Goal: Task Accomplishment & Management: Use online tool/utility

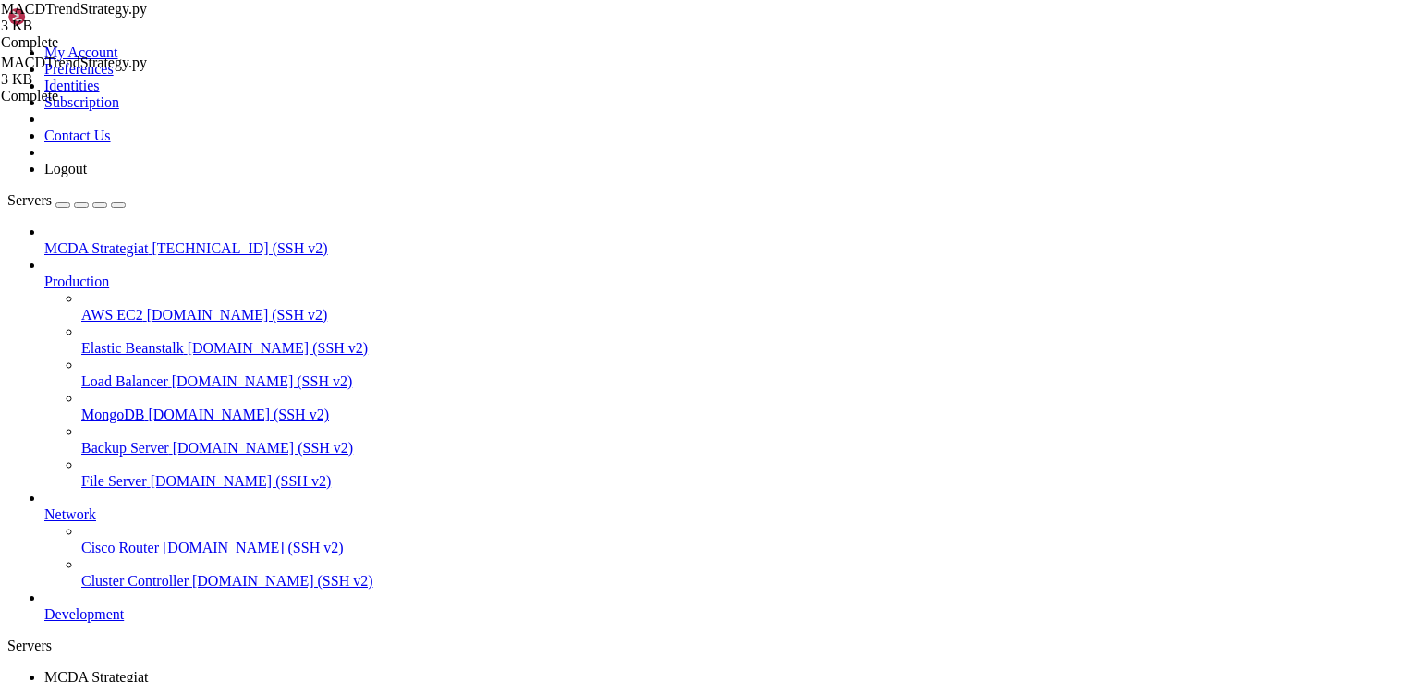
scroll to position [5393, 0]
click at [148, 669] on span "MCDA Strategiat" at bounding box center [96, 677] width 104 height 16
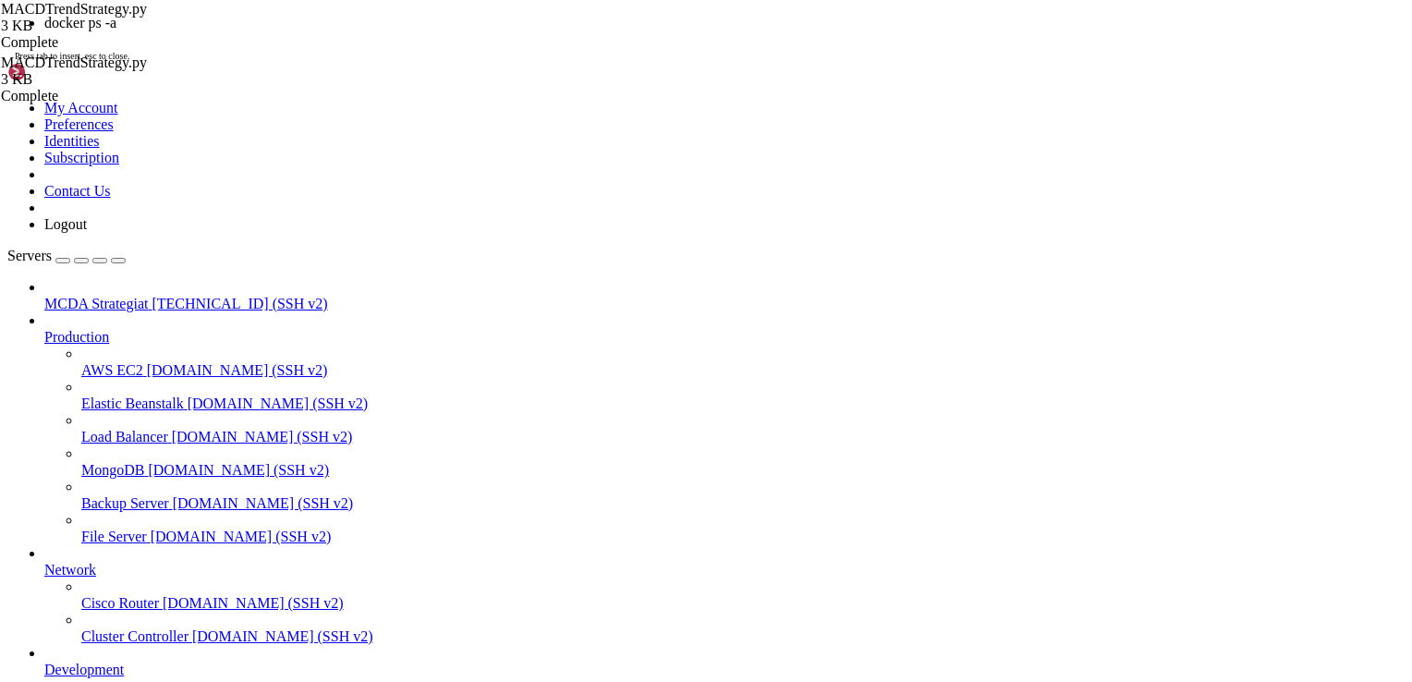
scroll to position [7958, 0]
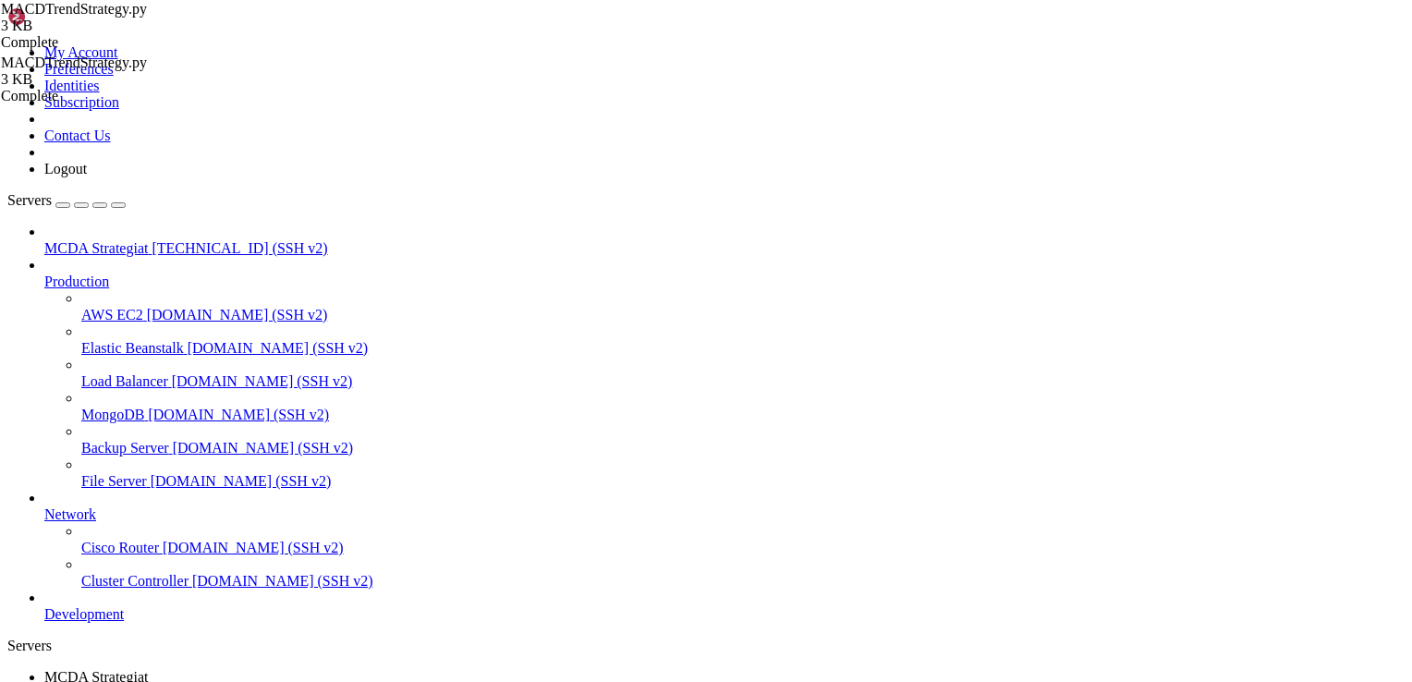
drag, startPoint x: 358, startPoint y: 1475, endPoint x: 292, endPoint y: 1472, distance: 65.7
drag, startPoint x: 424, startPoint y: 1577, endPoint x: 18, endPoint y: 1472, distance: 419.0
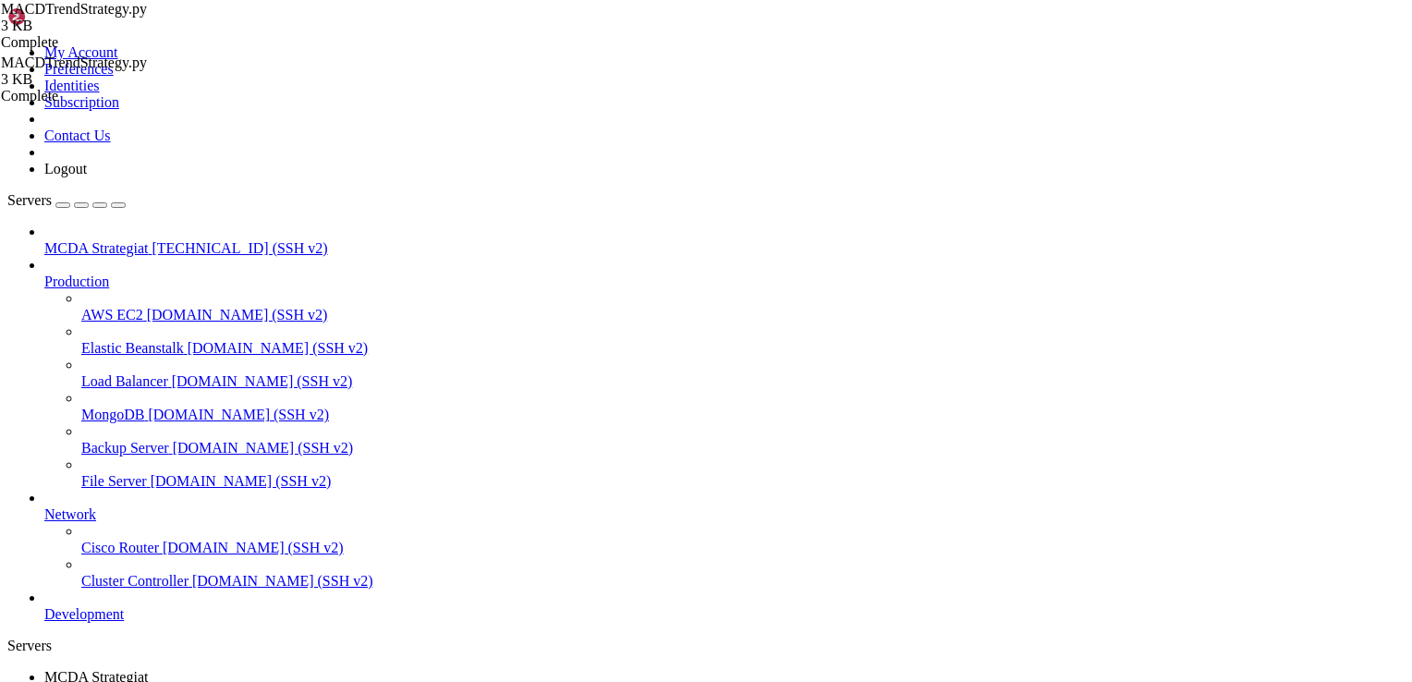
type input "/root/ft_userdata"
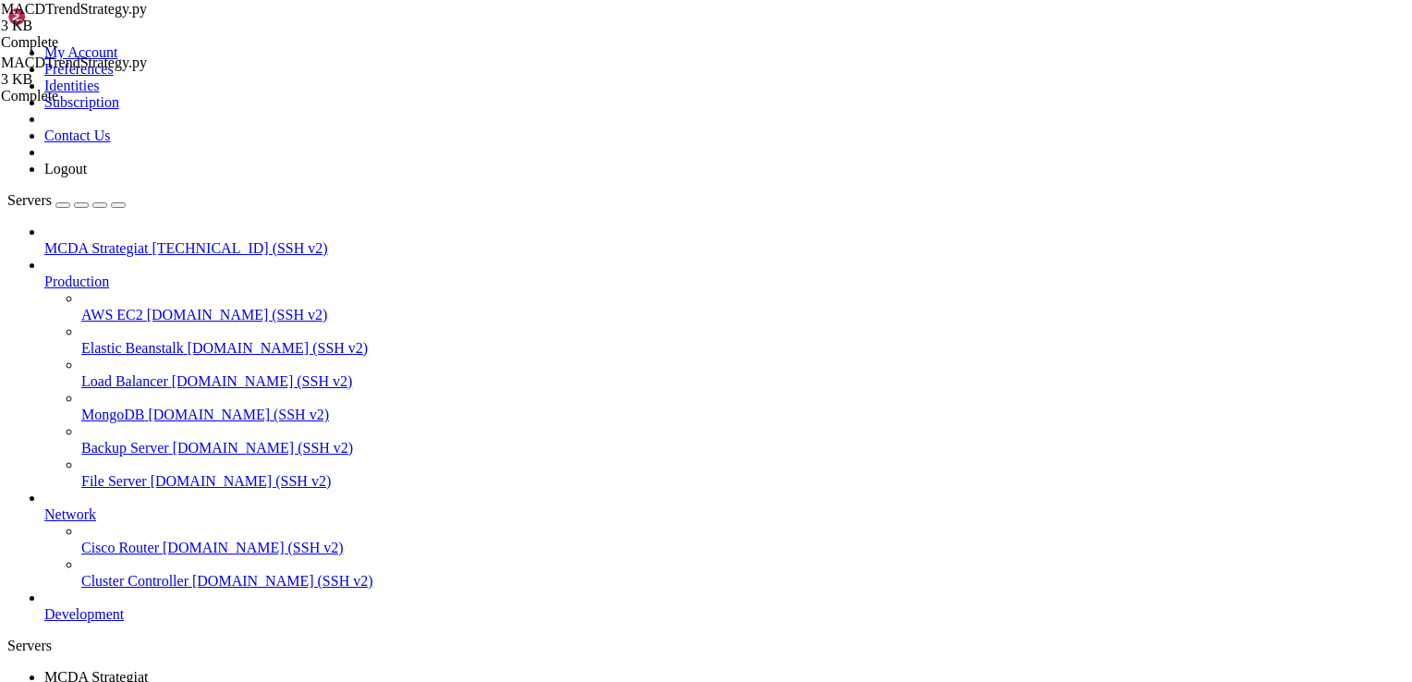
drag, startPoint x: 631, startPoint y: 491, endPoint x: 269, endPoint y: 92, distance: 539.2
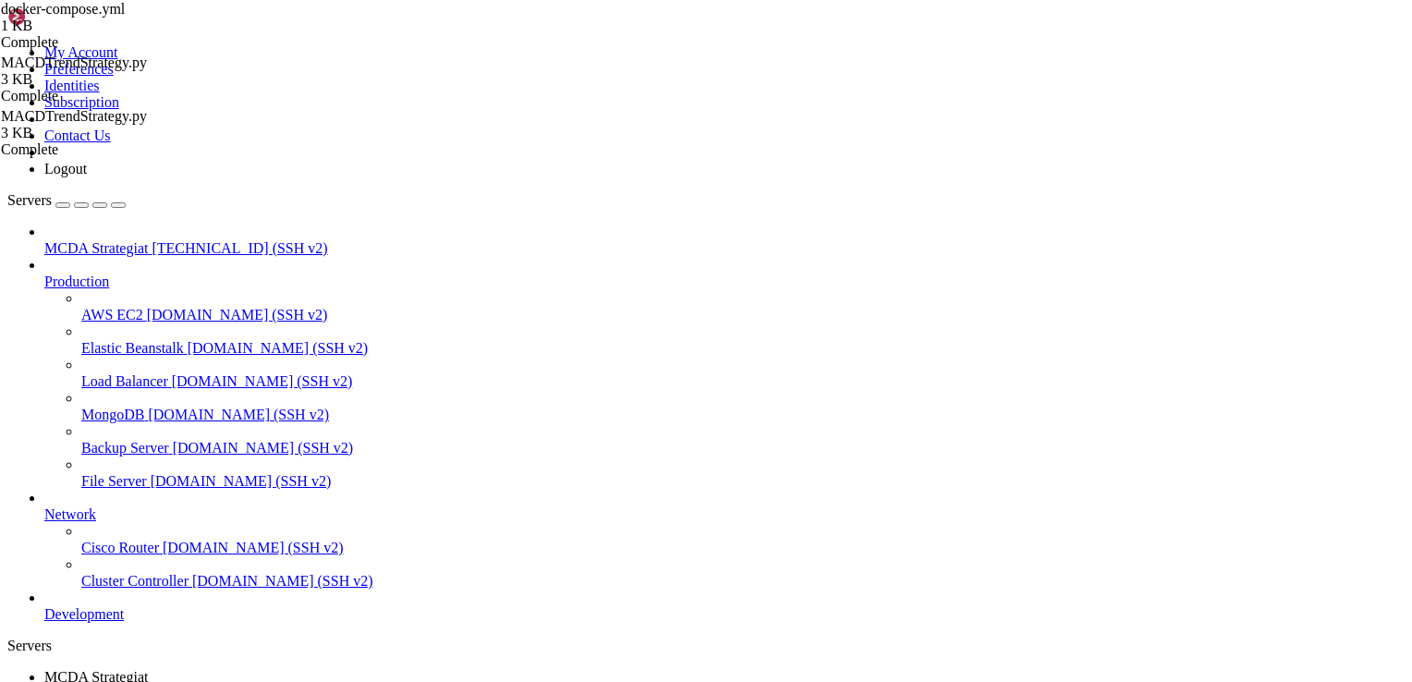
type textarea "--- services:"
drag, startPoint x: 615, startPoint y: 486, endPoint x: 273, endPoint y: 92, distance: 522.2
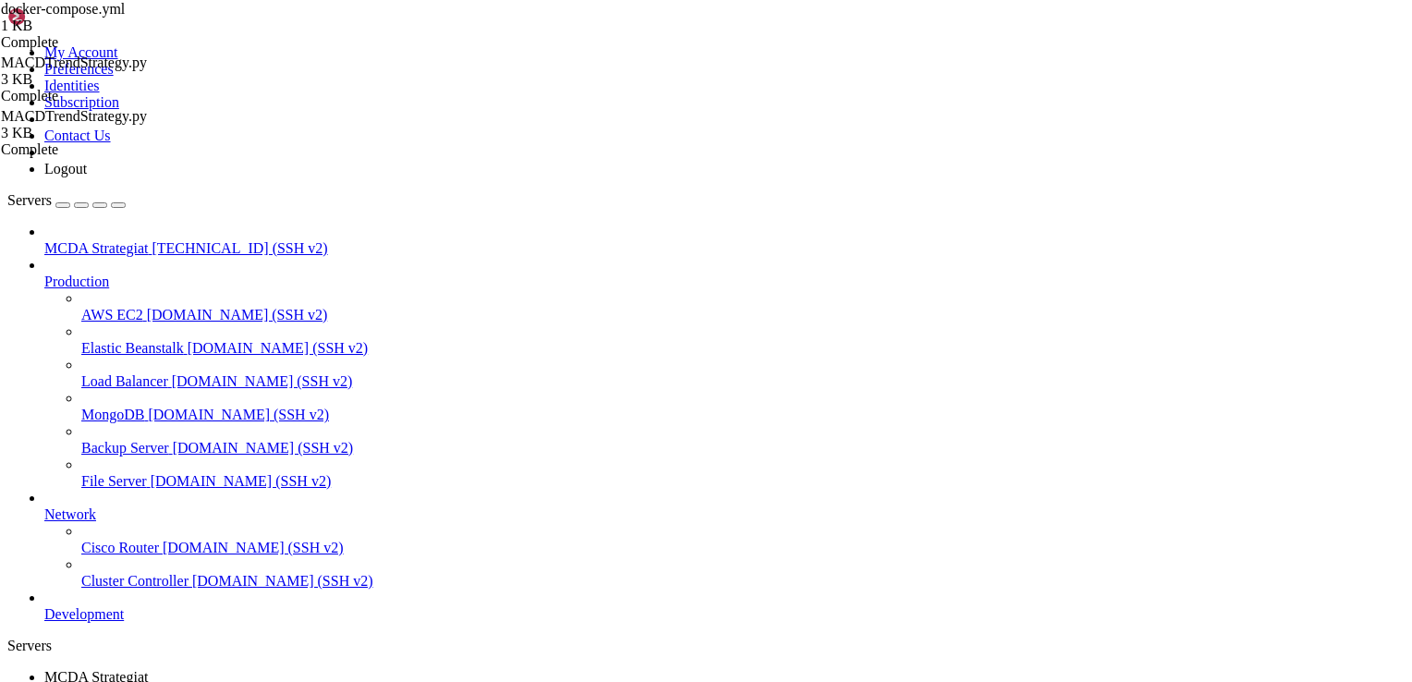
drag, startPoint x: 483, startPoint y: 463, endPoint x: 277, endPoint y: 74, distance: 440.3
paste textarea "#--db-url sqlite:////freqtrade/user_data/tradesv3.sqlite"
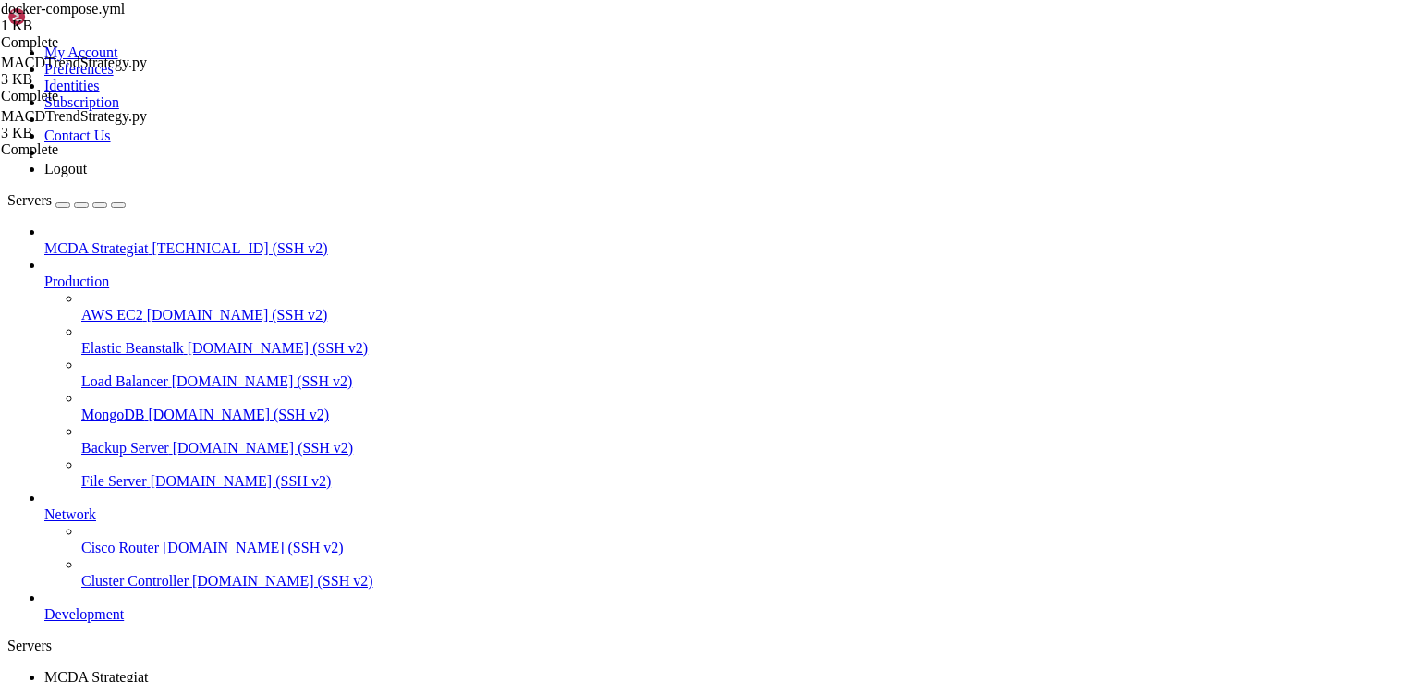
drag, startPoint x: 638, startPoint y: 495, endPoint x: 269, endPoint y: 84, distance: 552.4
type textarea "--- services:"
paste textarea
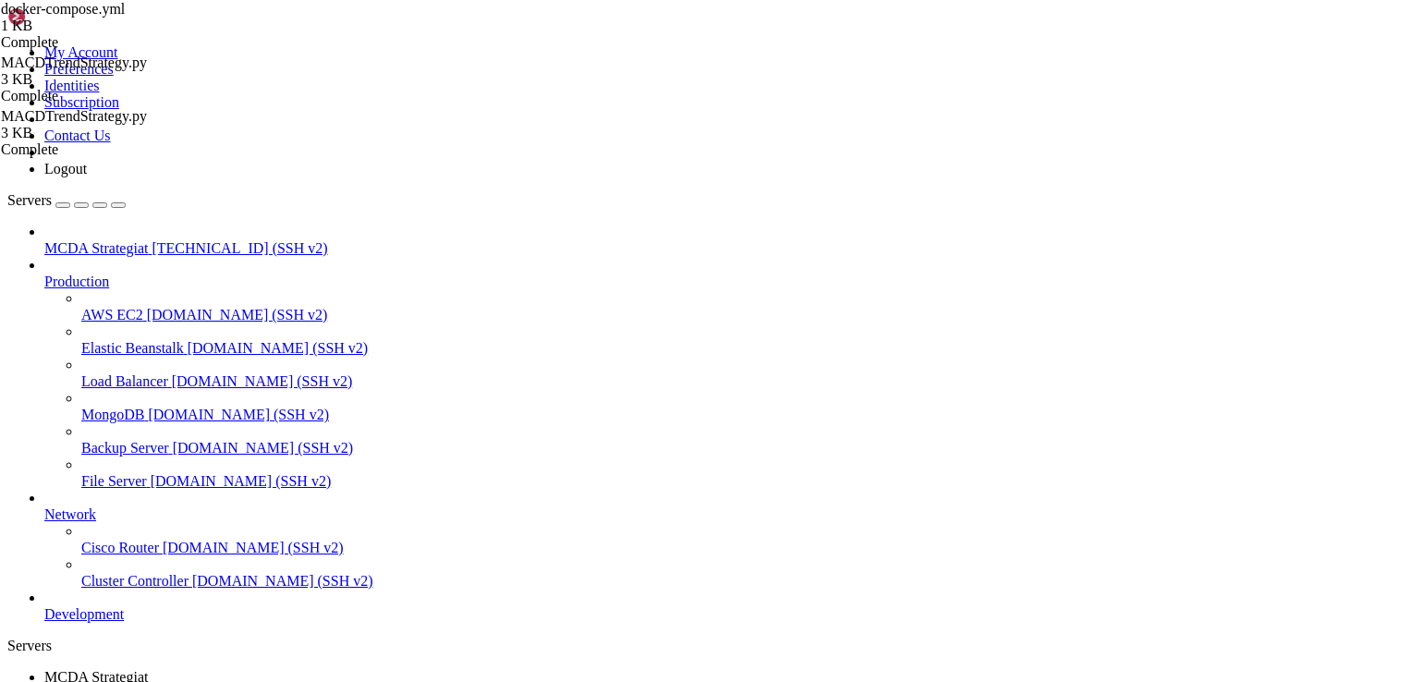
click at [148, 669] on span "MCDA Strategiat" at bounding box center [96, 677] width 104 height 16
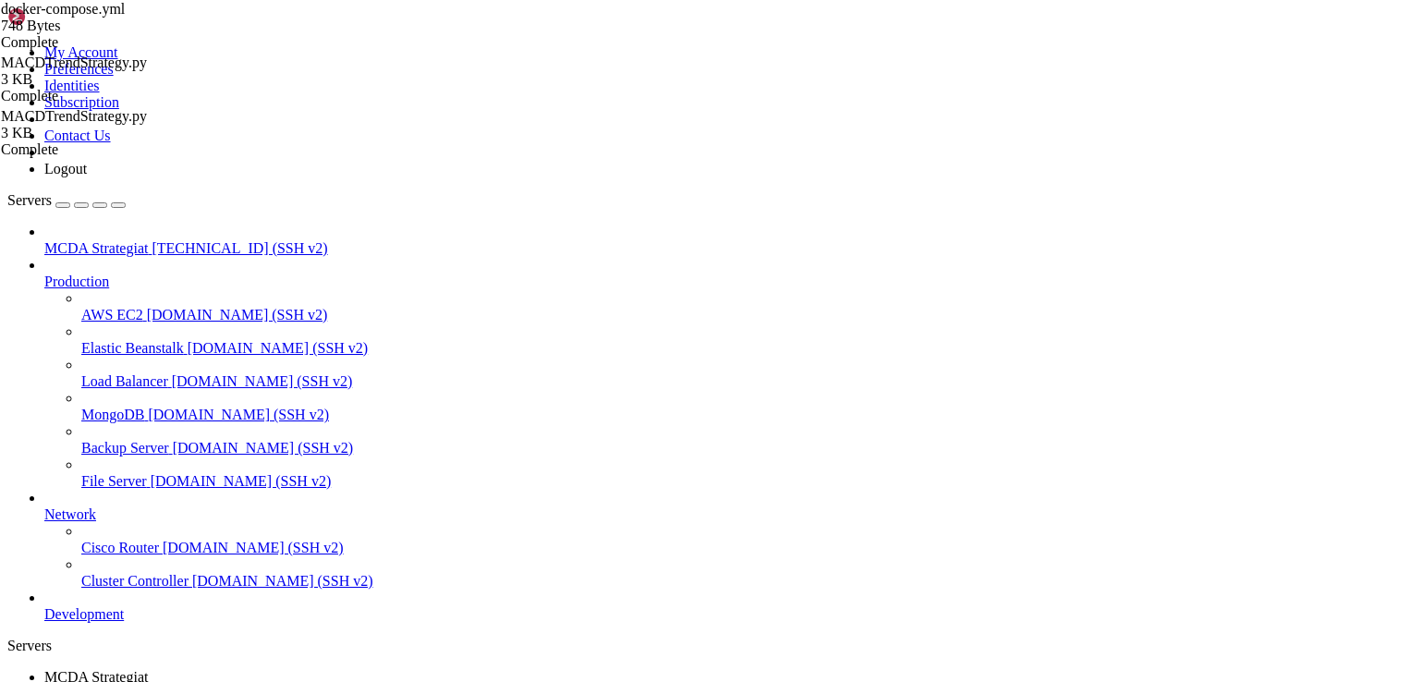
scroll to position [8554, 0]
drag, startPoint x: 1117, startPoint y: 1569, endPoint x: 28, endPoint y: 1143, distance: 1169.7
drag, startPoint x: 378, startPoint y: 1583, endPoint x: 291, endPoint y: 1583, distance: 86.9
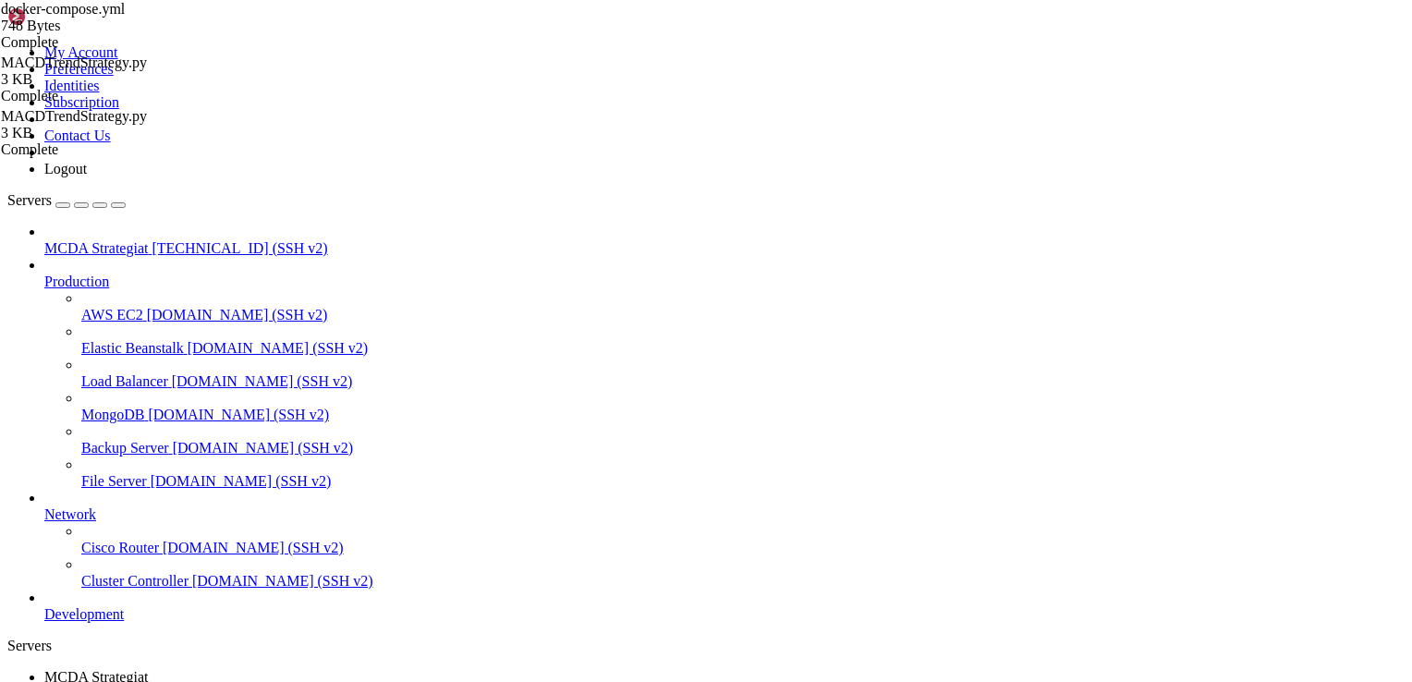
drag, startPoint x: 1088, startPoint y: 1569, endPoint x: 298, endPoint y: 1123, distance: 907.2
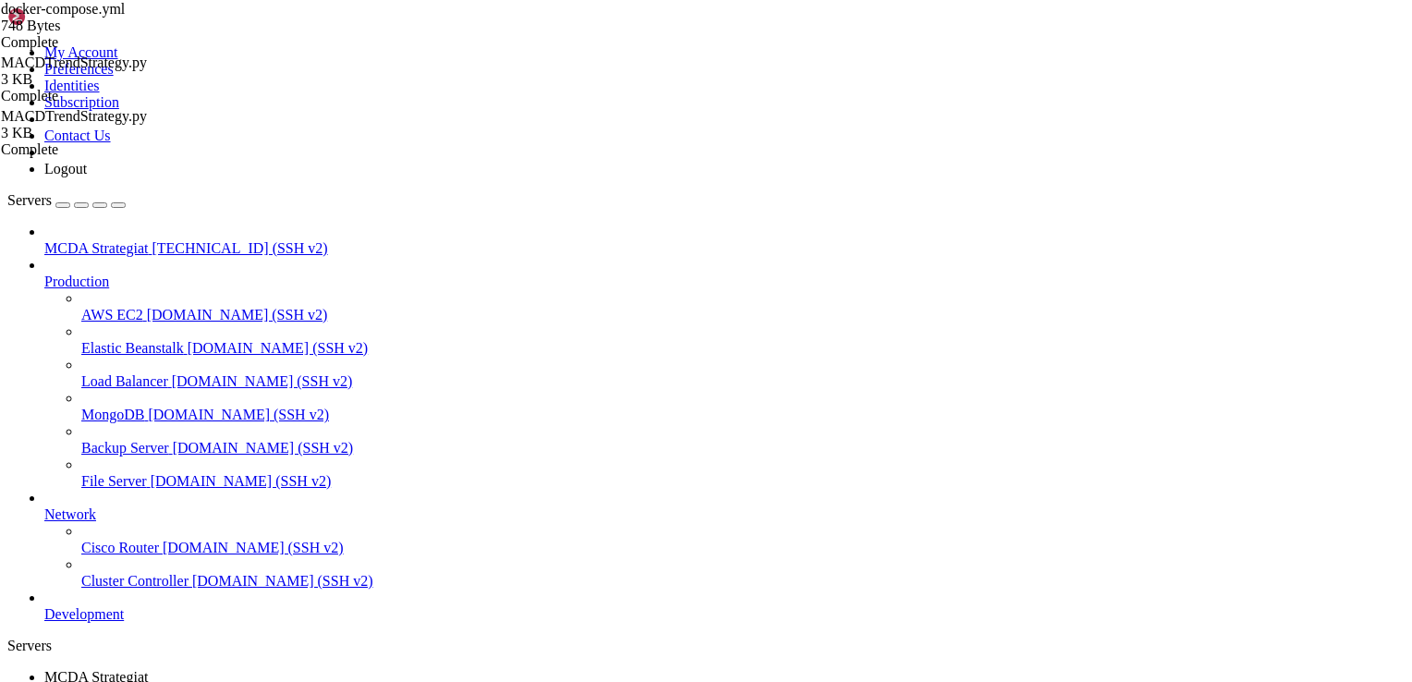
copy div "lorem_ipsumd "sitametco adipi --e…" 60 seddoei tem In 48 utlabor etdolorem aliq…"
drag, startPoint x: 735, startPoint y: 1573, endPoint x: 27, endPoint y: 1068, distance: 869.5
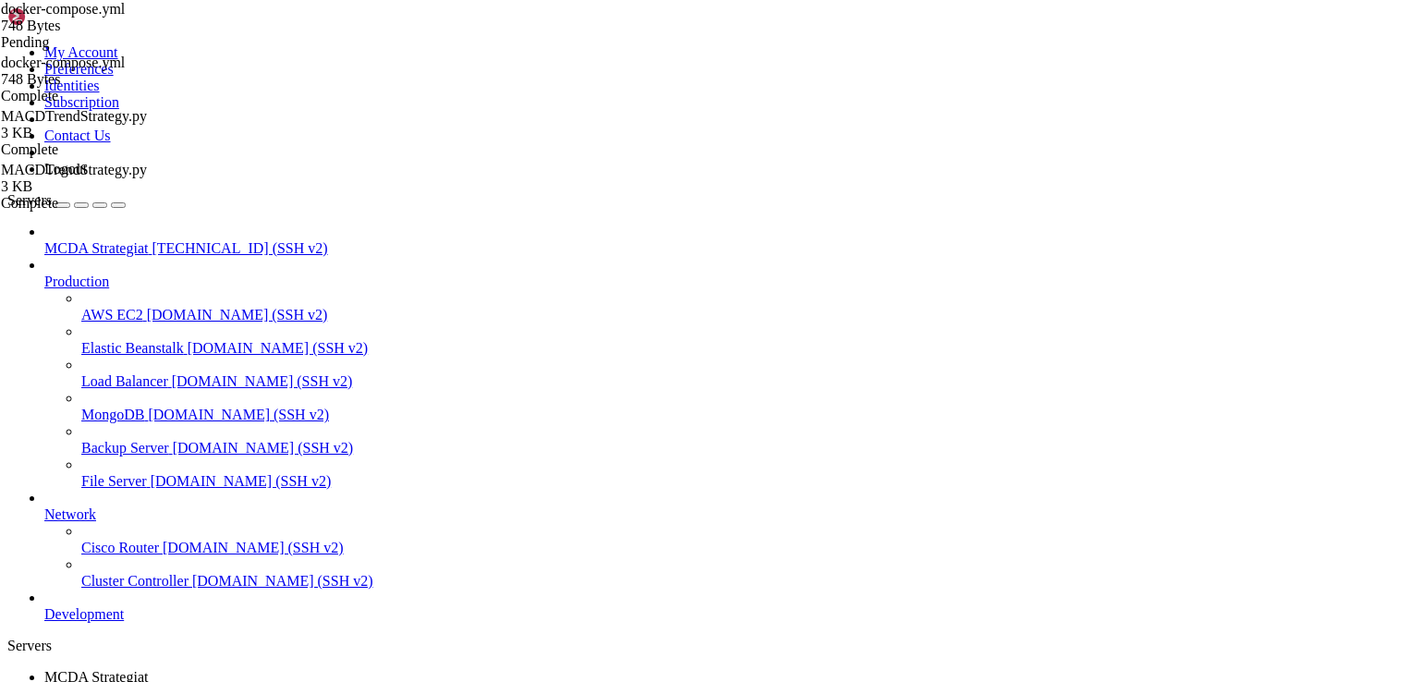
drag, startPoint x: 618, startPoint y: 357, endPoint x: 295, endPoint y: 355, distance: 323.5
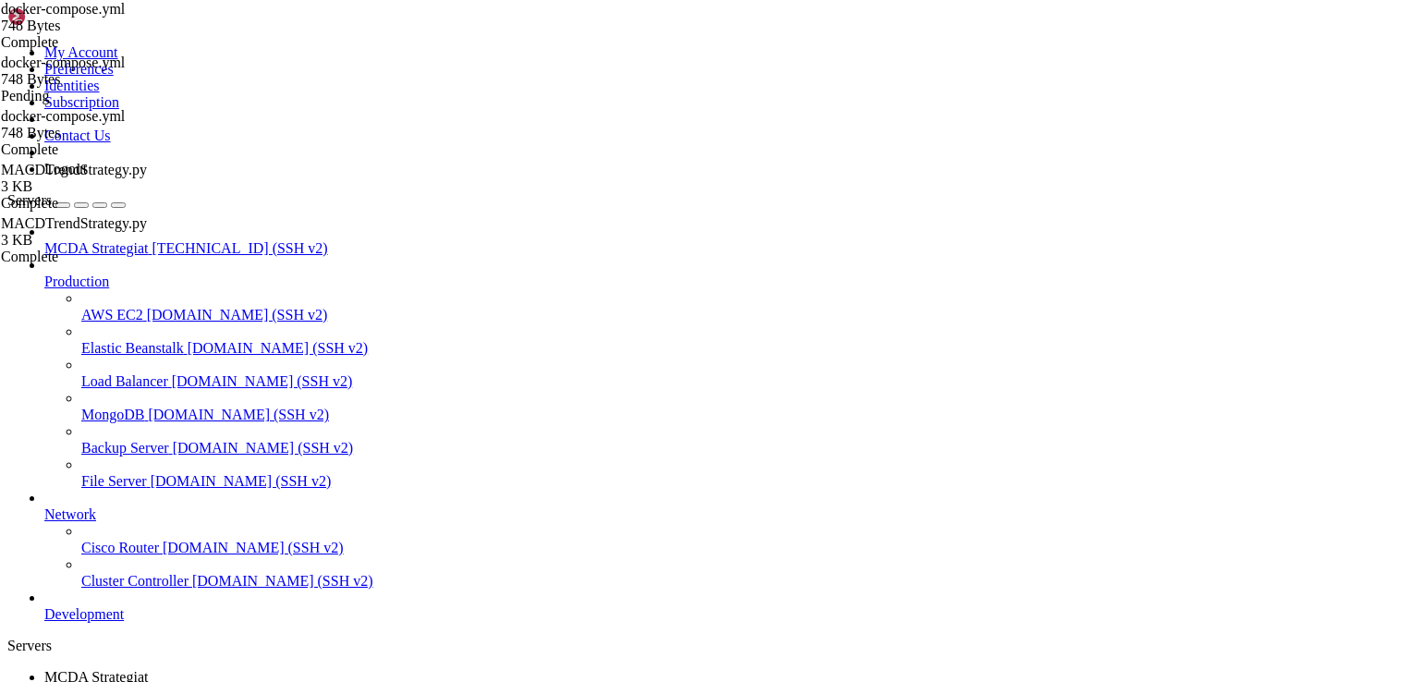
type textarea "# --db-url sqlite:////freqtrade/user_data/tradesv3.sqlite"
click at [148, 669] on span "MCDA Strategiat" at bounding box center [96, 677] width 104 height 16
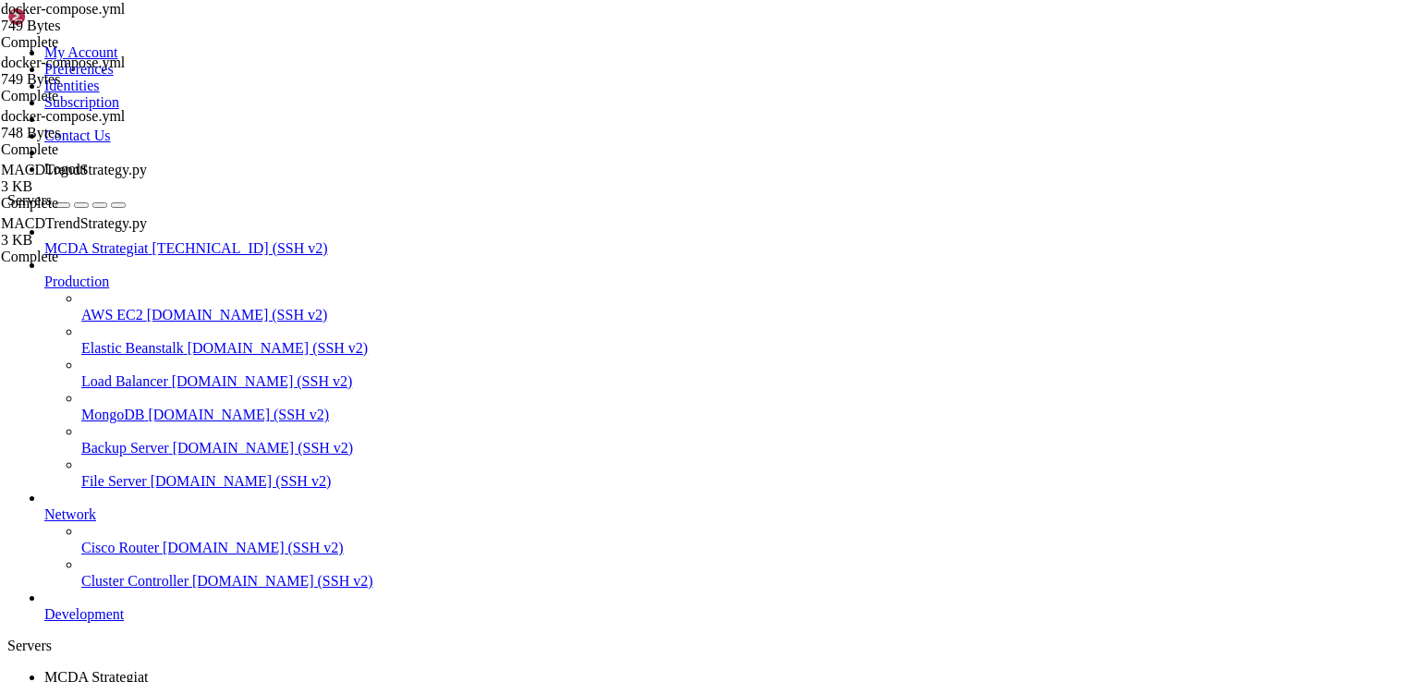
click at [334, 669] on link "MCDA Strategiat " at bounding box center [724, 685] width 1361 height 33
drag, startPoint x: 1093, startPoint y: 1577, endPoint x: 46, endPoint y: 1530, distance: 1048.3
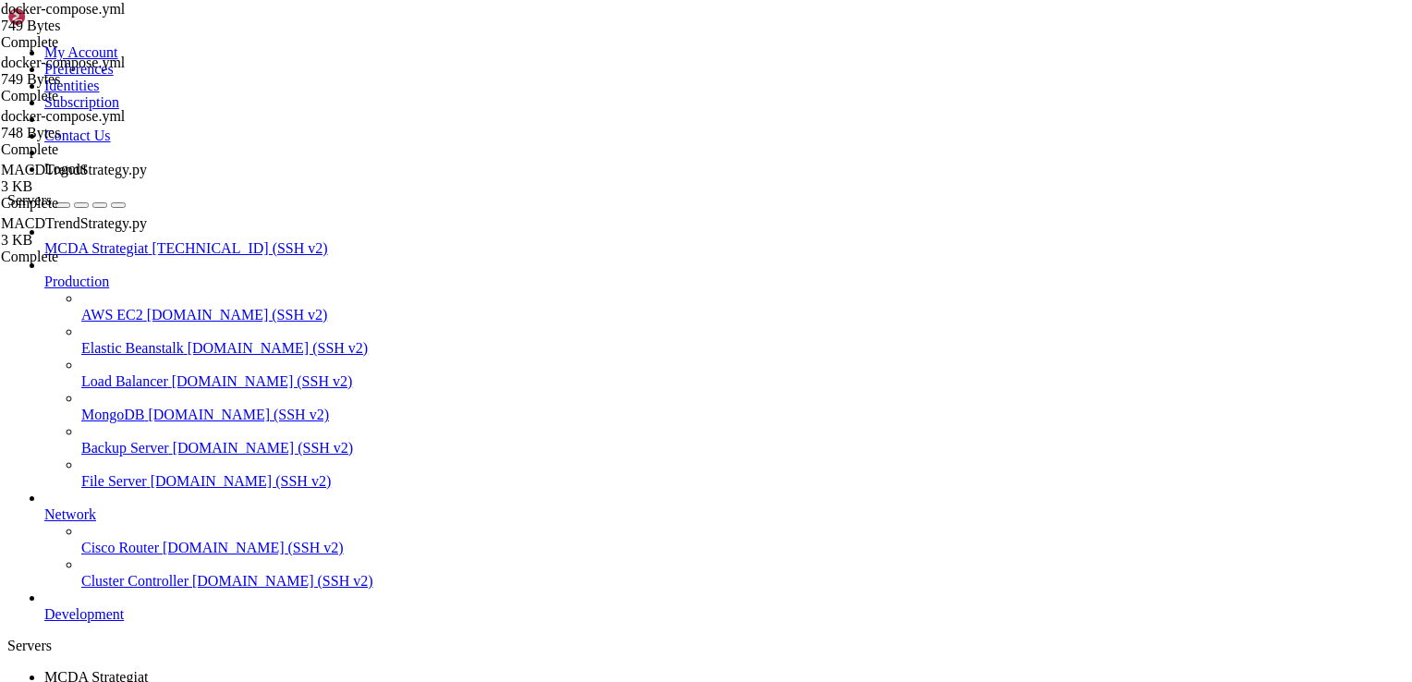
scroll to position [12894, 0]
click at [148, 669] on span "MCDA Strategiat" at bounding box center [96, 677] width 104 height 16
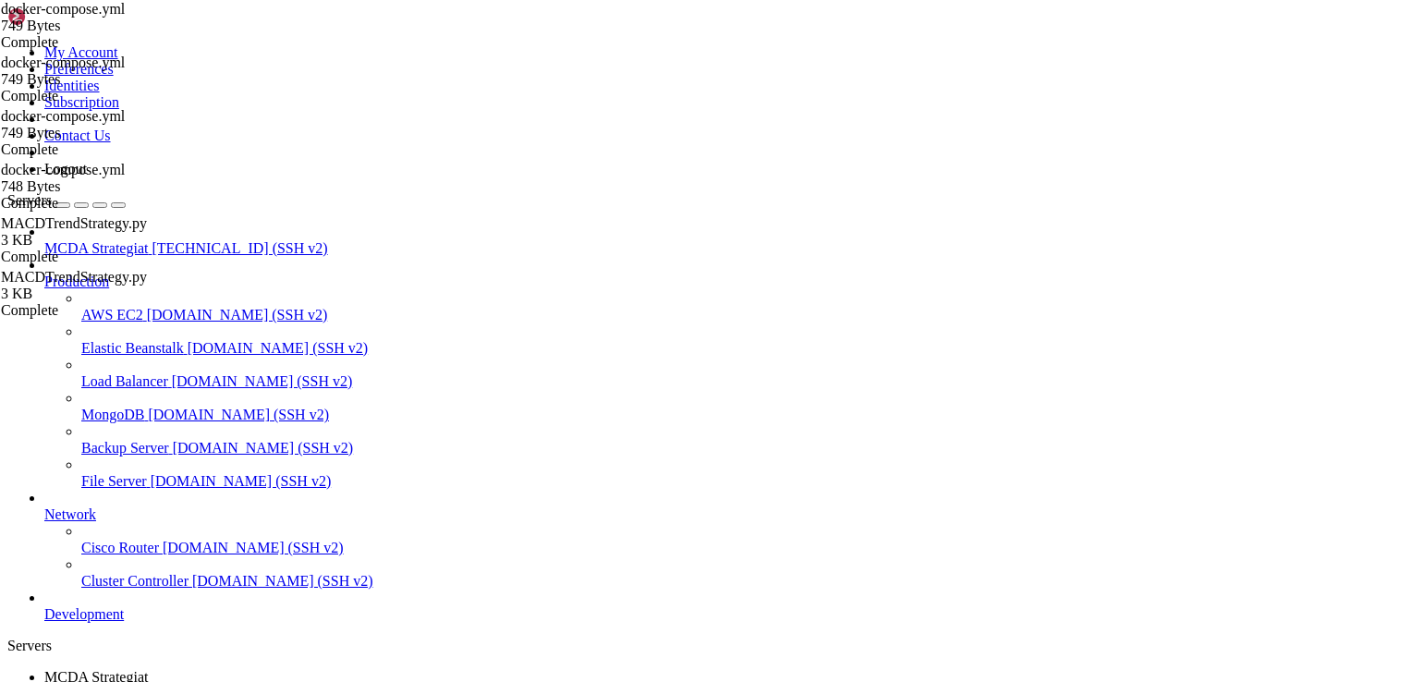
drag, startPoint x: 617, startPoint y: 387, endPoint x: 287, endPoint y: 79, distance: 450.6
type textarea "version: "3" services:"
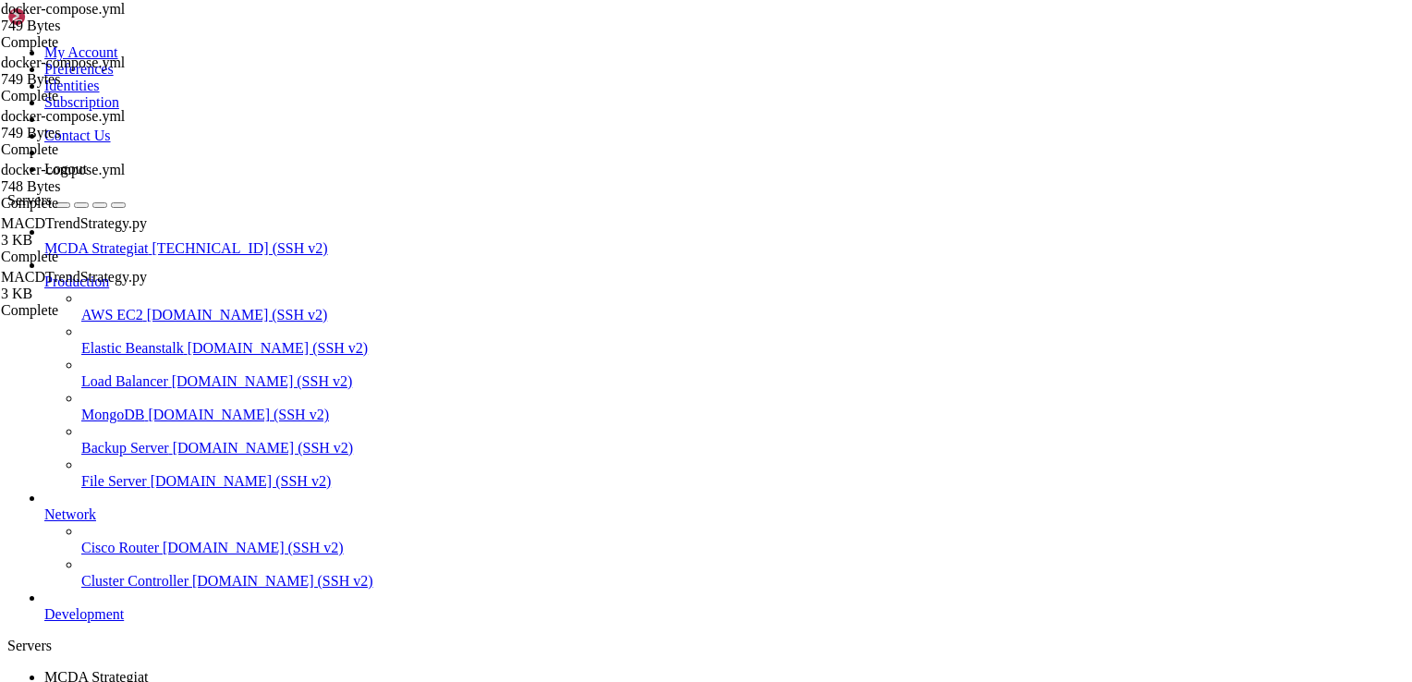
drag, startPoint x: 291, startPoint y: 357, endPoint x: 625, endPoint y: 358, distance: 333.7
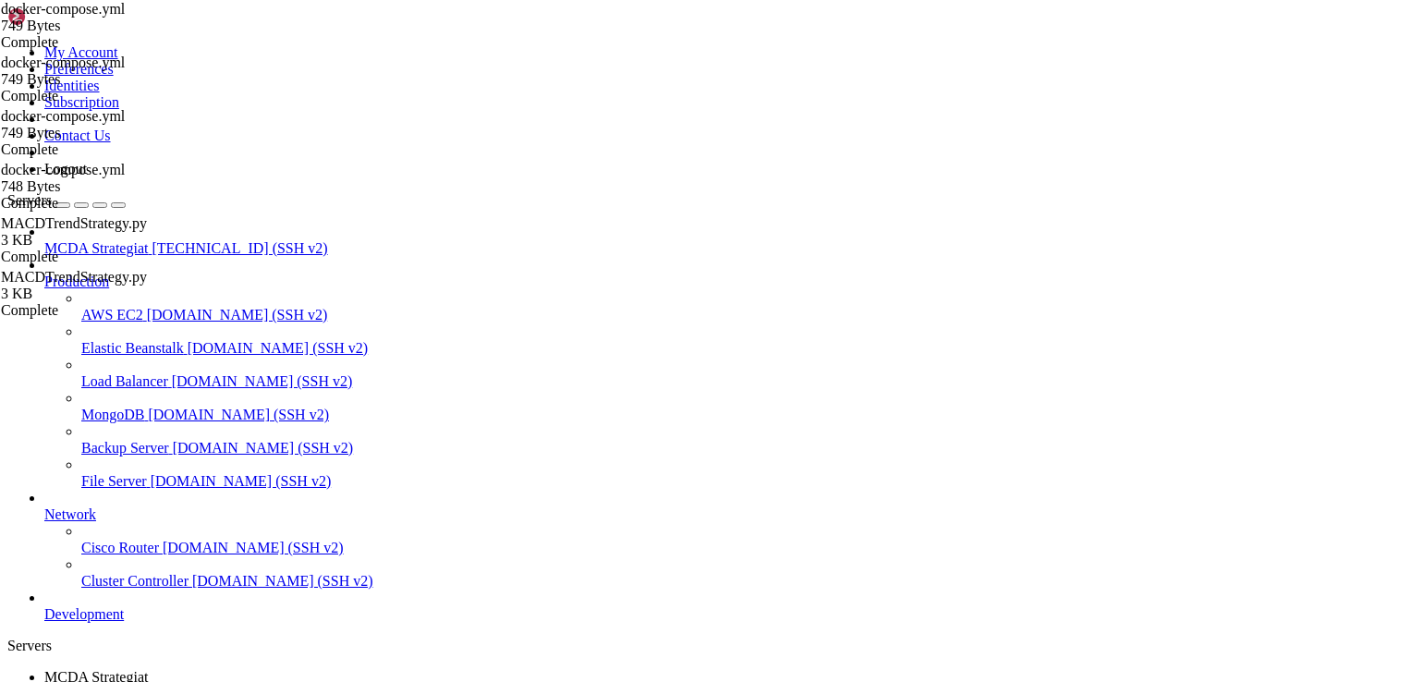
drag, startPoint x: 632, startPoint y: 356, endPoint x: 306, endPoint y: 356, distance: 326.3
type textarea "--logfile /freqtrade/user_data/logs/freqtrade.log"
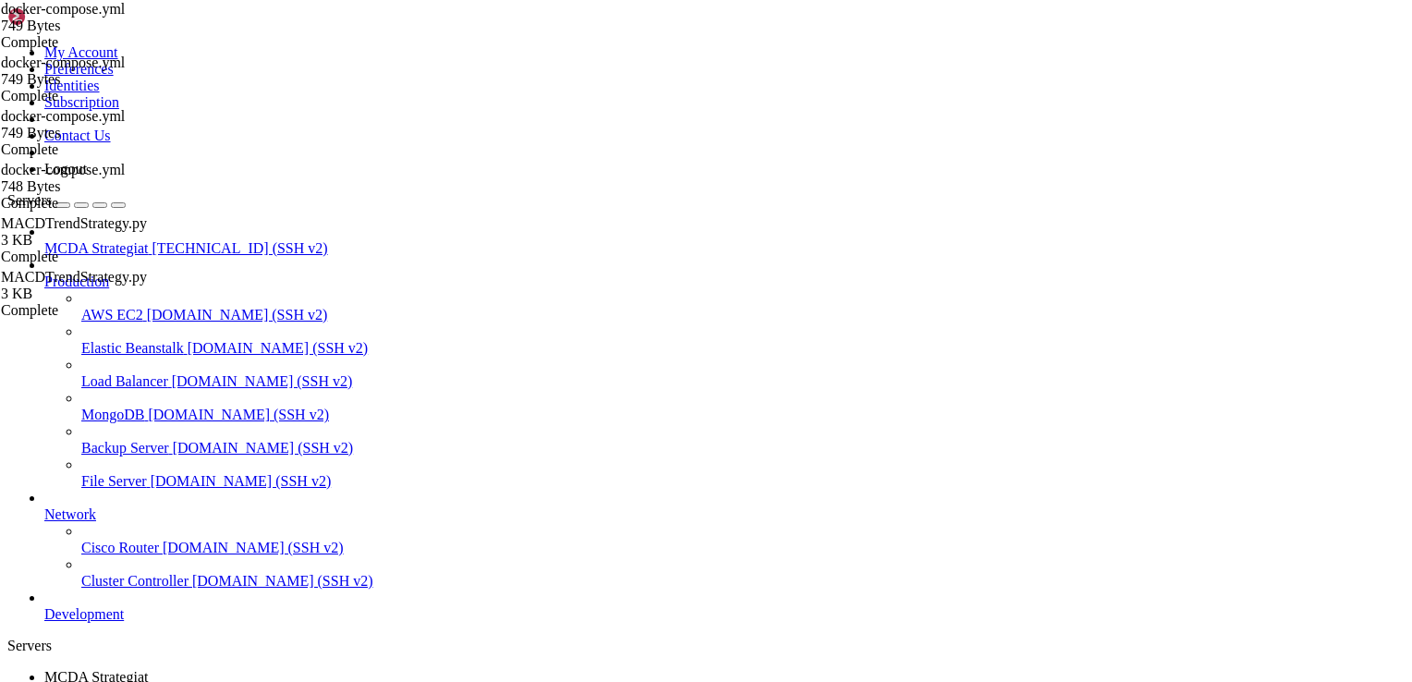
scroll to position [0, 1]
paste textarea
type textarea "# --db-url sqlite:////freqtrade/user_data/tradesv3.sqlite"
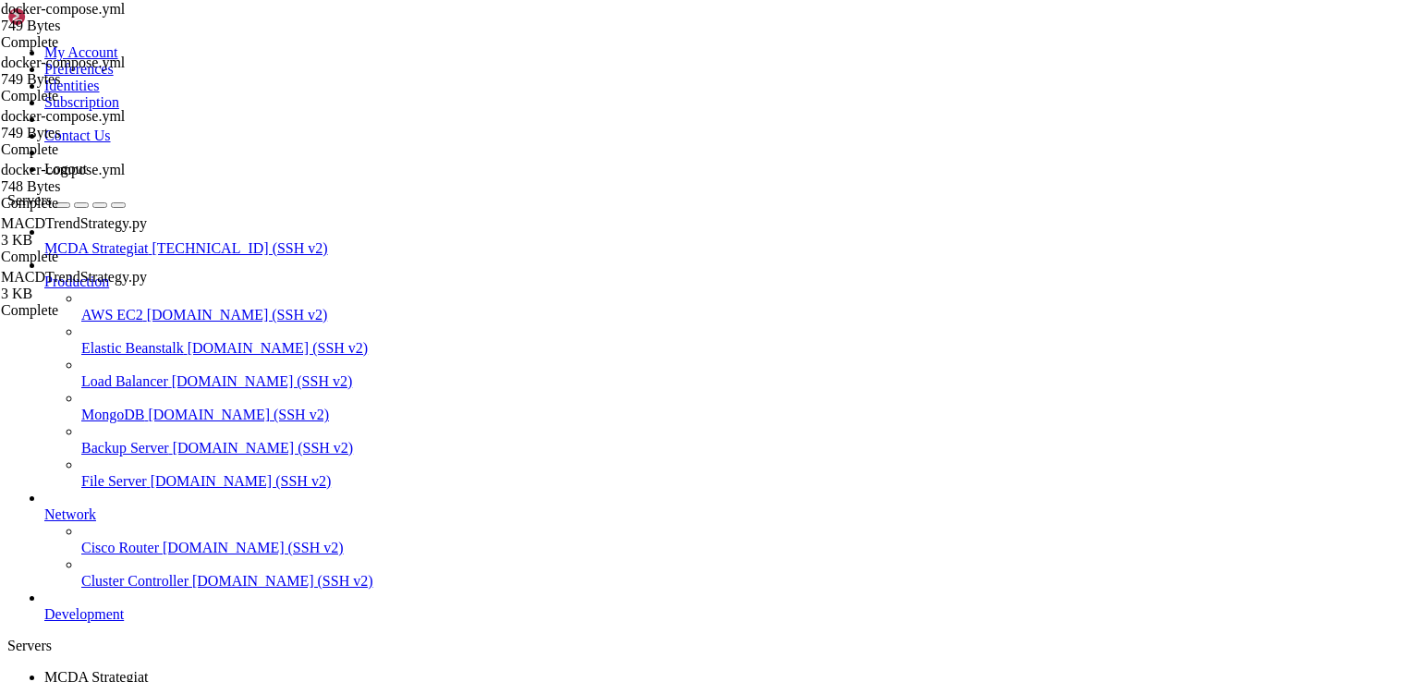
click at [148, 669] on span "MCDA Strategiat" at bounding box center [96, 677] width 104 height 16
drag, startPoint x: 984, startPoint y: 1572, endPoint x: 16, endPoint y: 1544, distance: 969.1
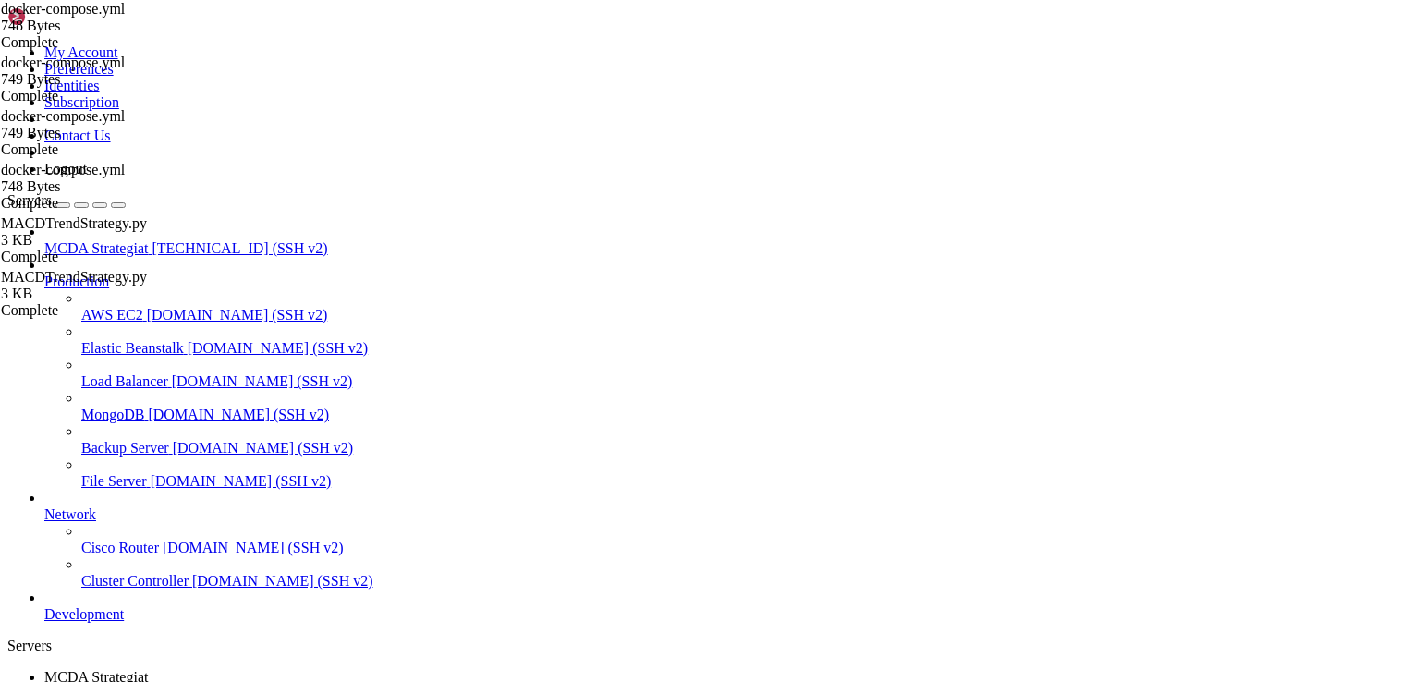
scroll to position [13184, 0]
copy div "CONTAINER ID IMAGE COMMAND CREATED STATUS PORTS NAMES ca507369a9b4 freqtradeorg…"
